Goal: Information Seeking & Learning: Learn about a topic

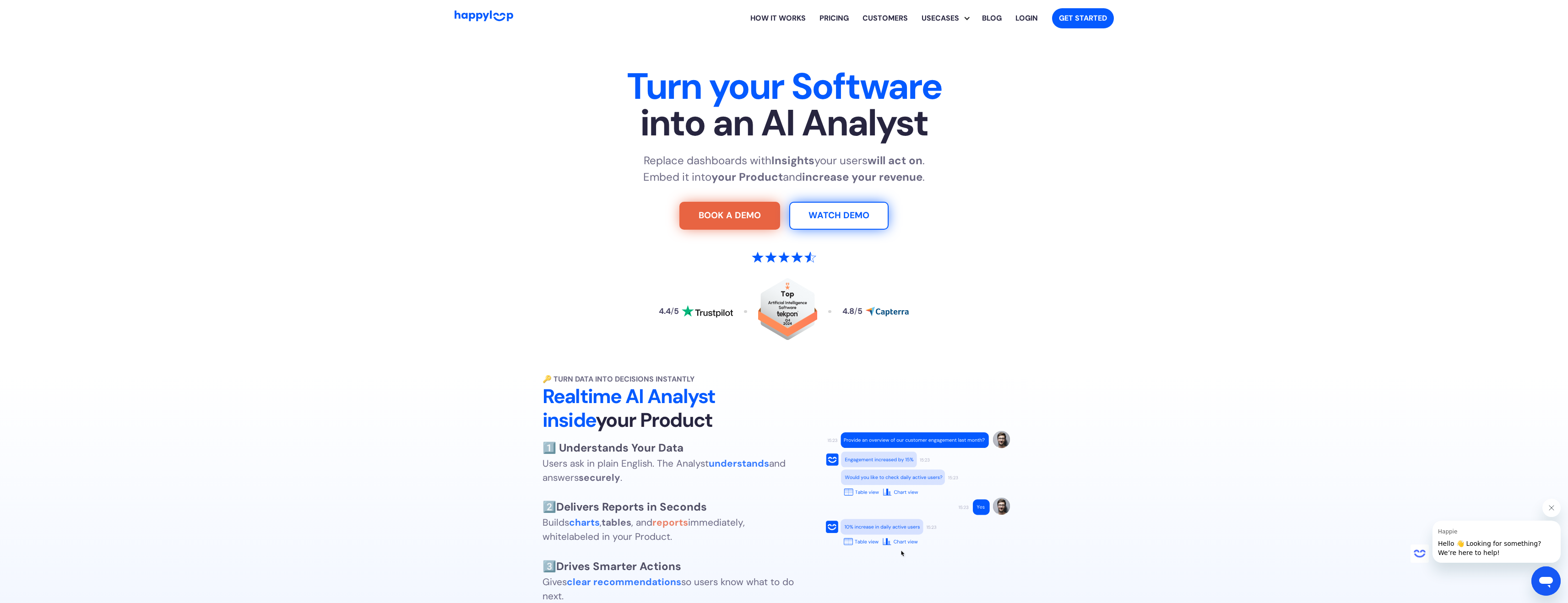
click at [830, 18] on link "Pricing" at bounding box center [834, 18] width 43 height 29
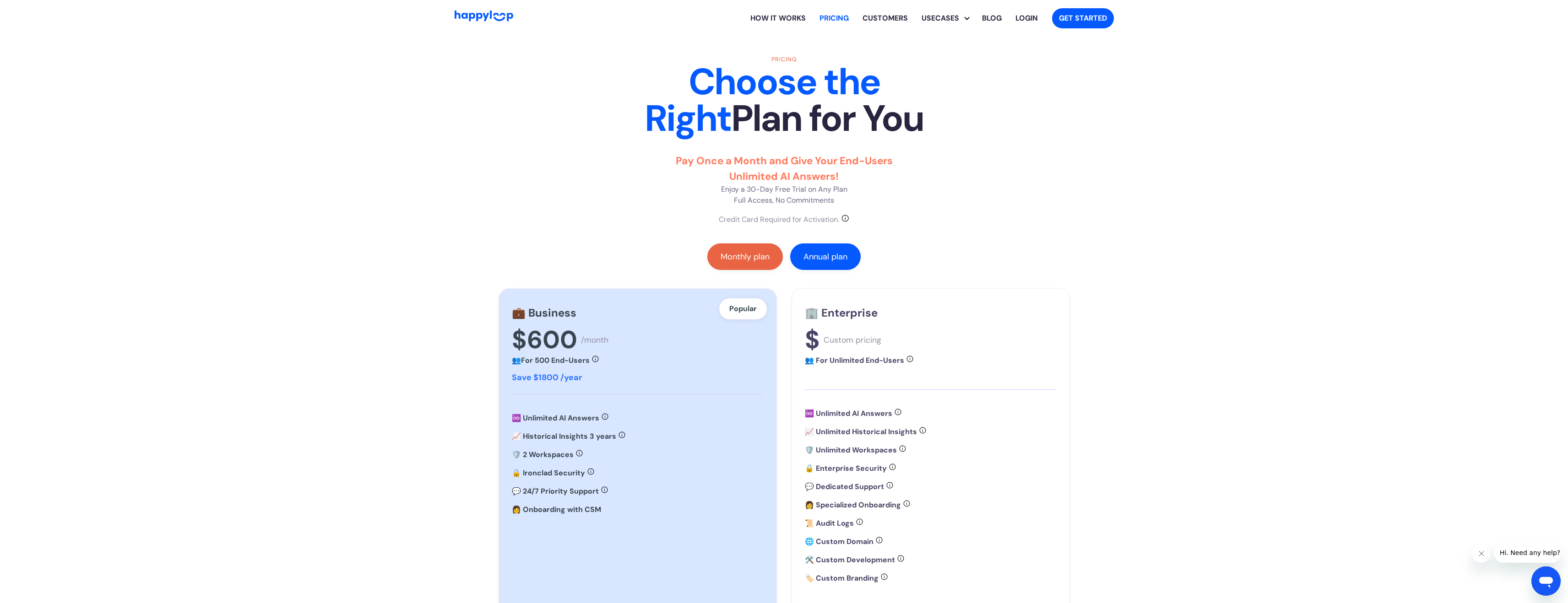
click at [746, 256] on div "Monthly plan" at bounding box center [745, 256] width 49 height 9
click at [833, 250] on link "Annual plan" at bounding box center [825, 257] width 71 height 27
click at [750, 263] on link "Monthly plan" at bounding box center [745, 257] width 75 height 27
